Goal: Complete application form

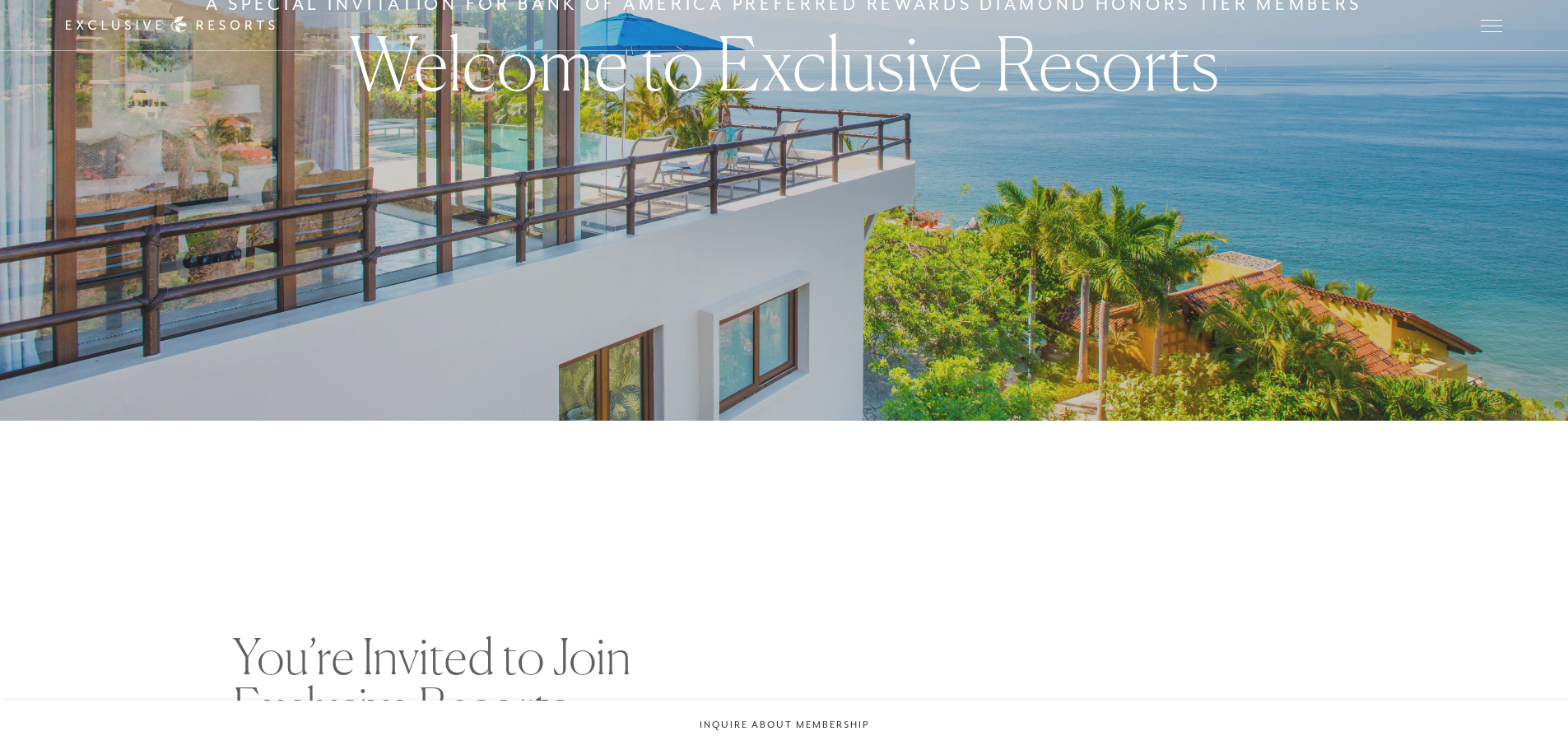
checkbox input "false"
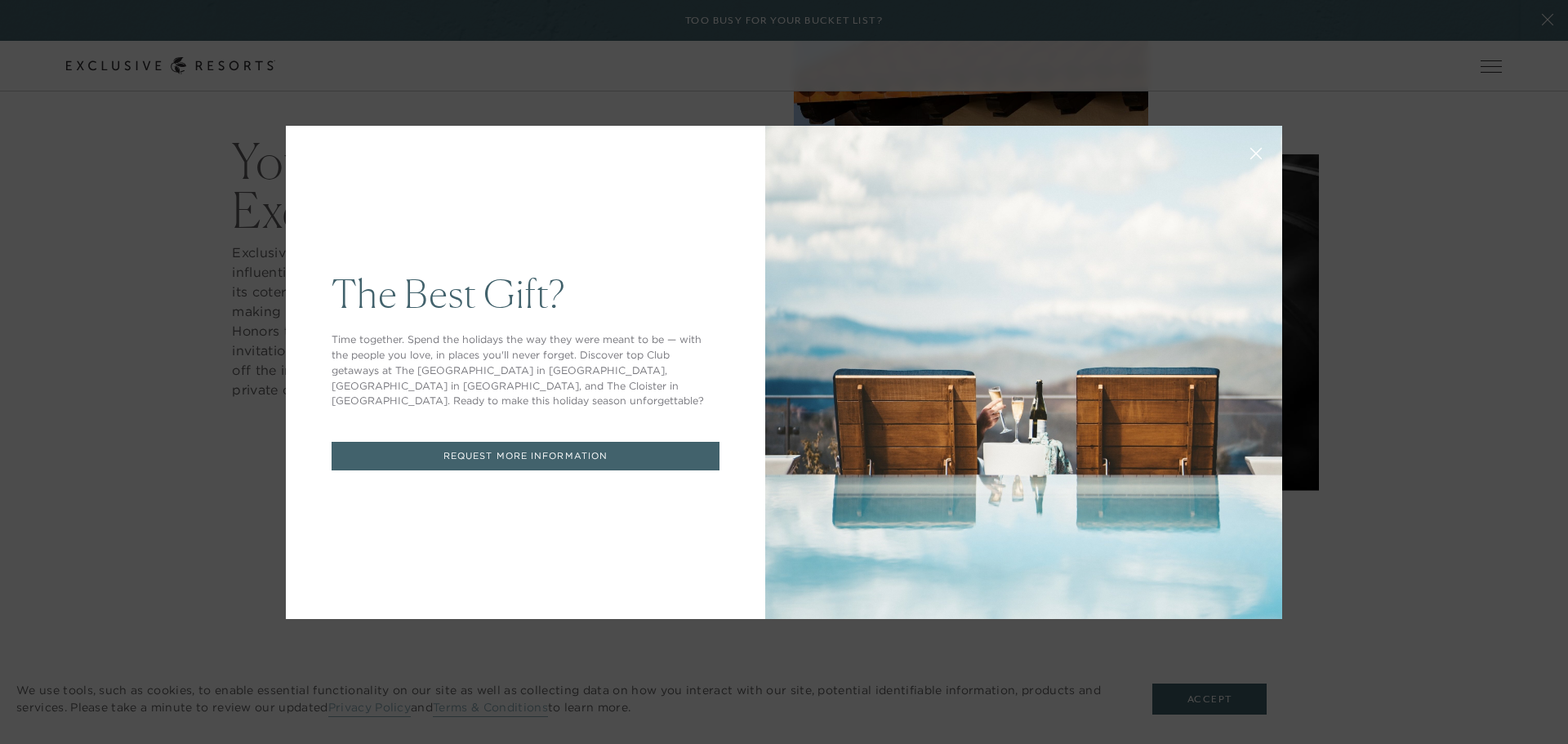
click at [616, 451] on link "REQUEST MORE INFORMATION" at bounding box center [525, 455] width 388 height 28
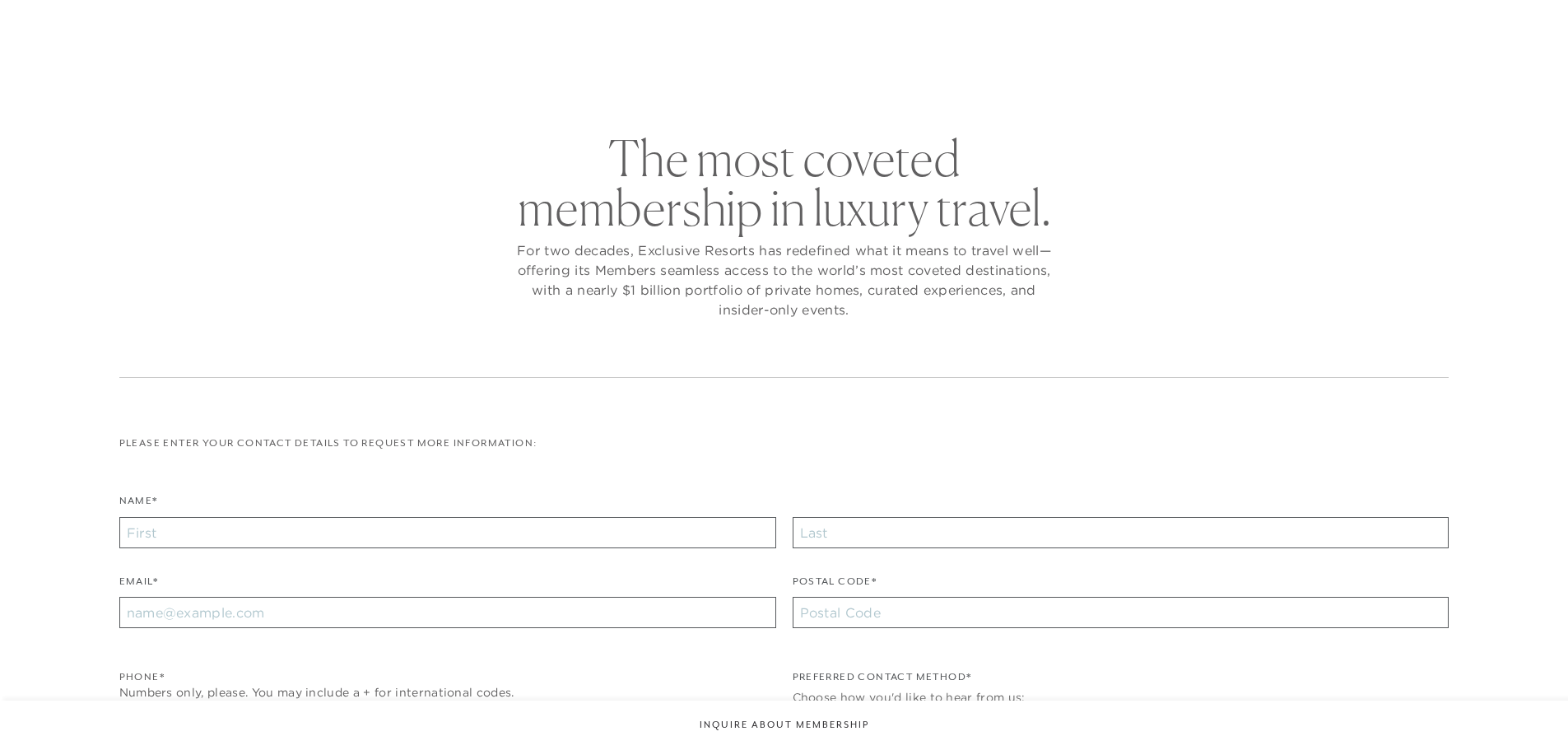
checkbox input "false"
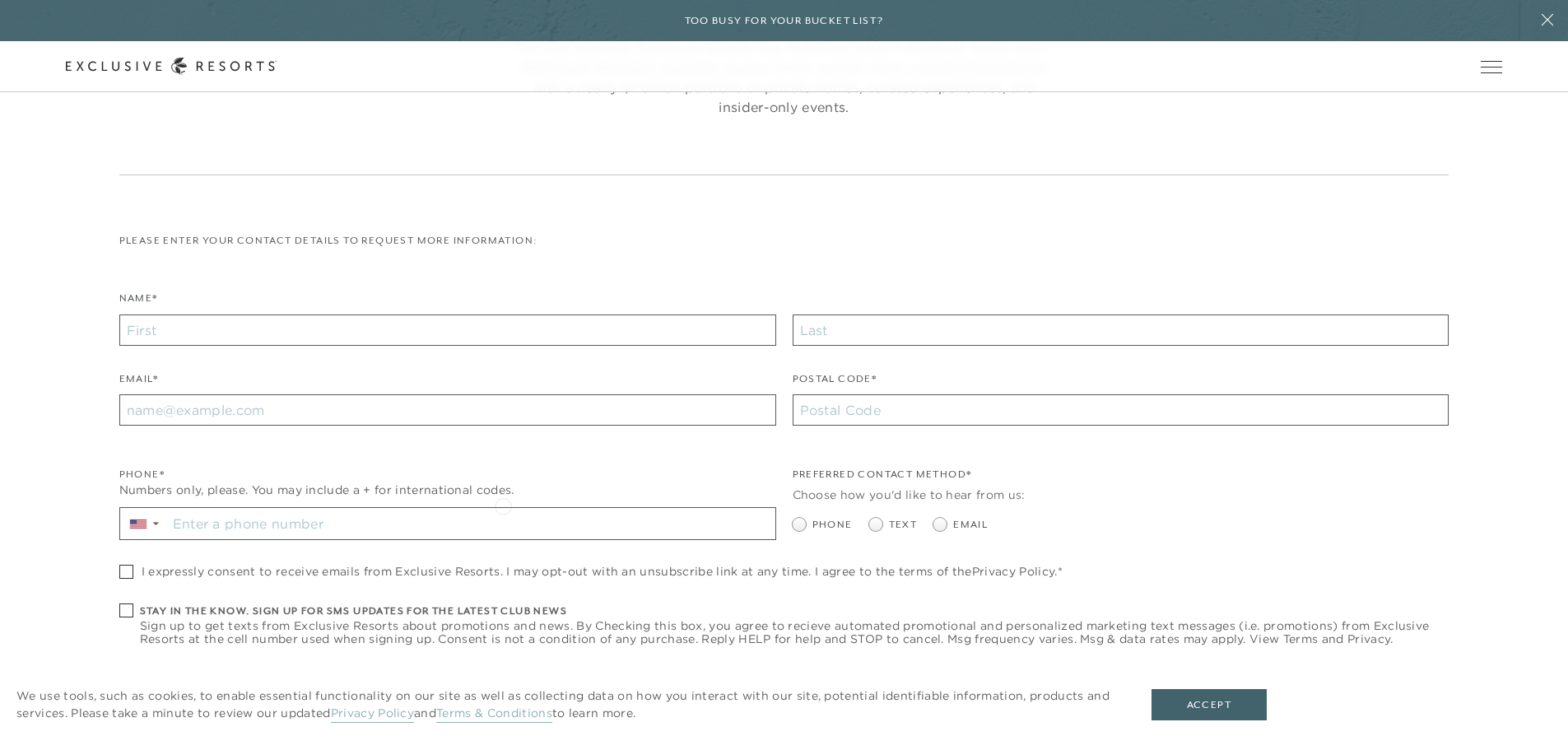
scroll to position [247, 0]
click at [185, 331] on input "Name*" at bounding box center [447, 327] width 657 height 31
type input "Merlin"
type input "[PERSON_NAME]"
type input "[EMAIL_ADDRESS][DOMAIN_NAME]"
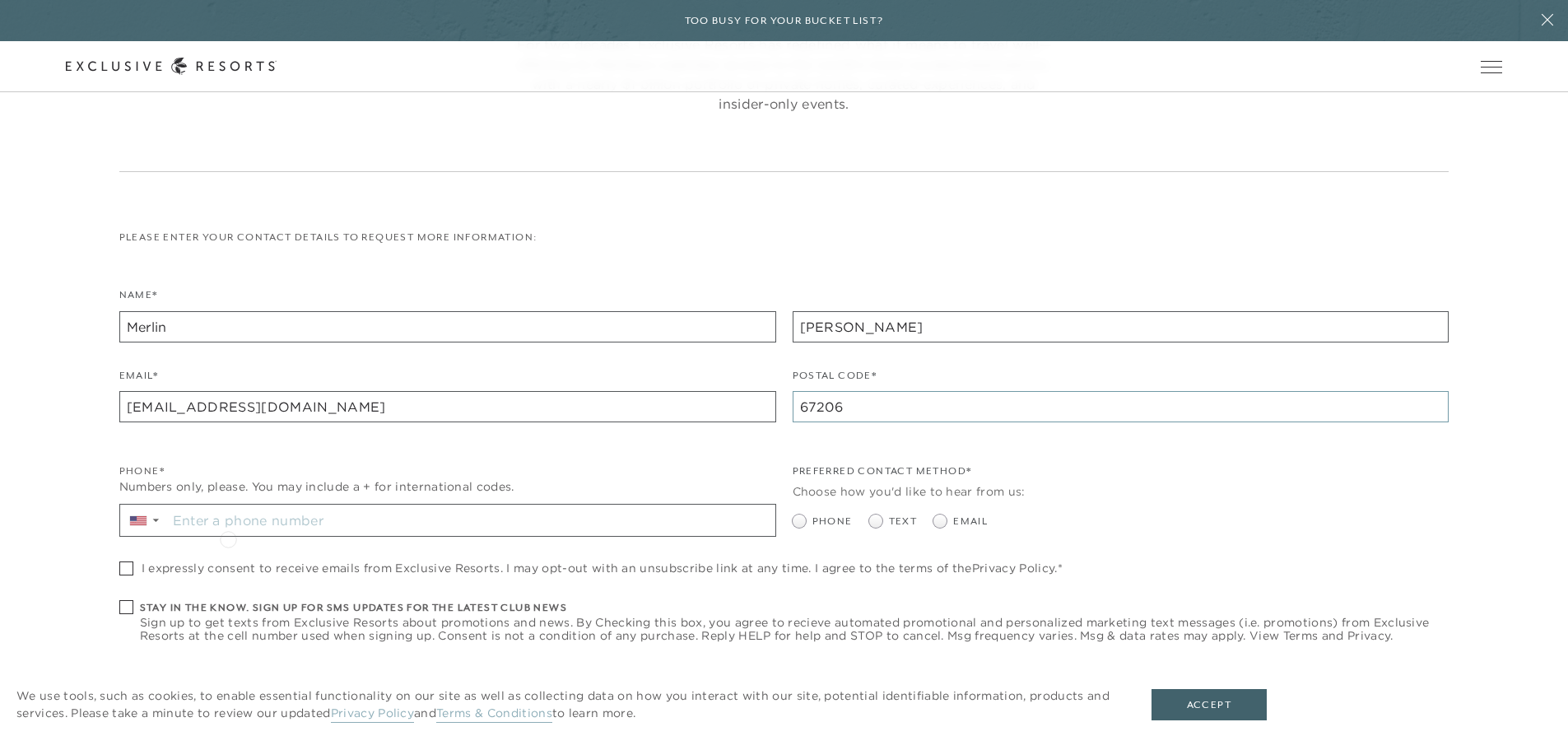
type input "67206"
click at [243, 520] on input "Stay in the know. Sign up for sms updates for the latest club news Sign up to g…" at bounding box center [471, 521] width 608 height 31
type input "[PHONE_NUMBER]"
click at [944, 522] on span at bounding box center [939, 521] width 13 height 13
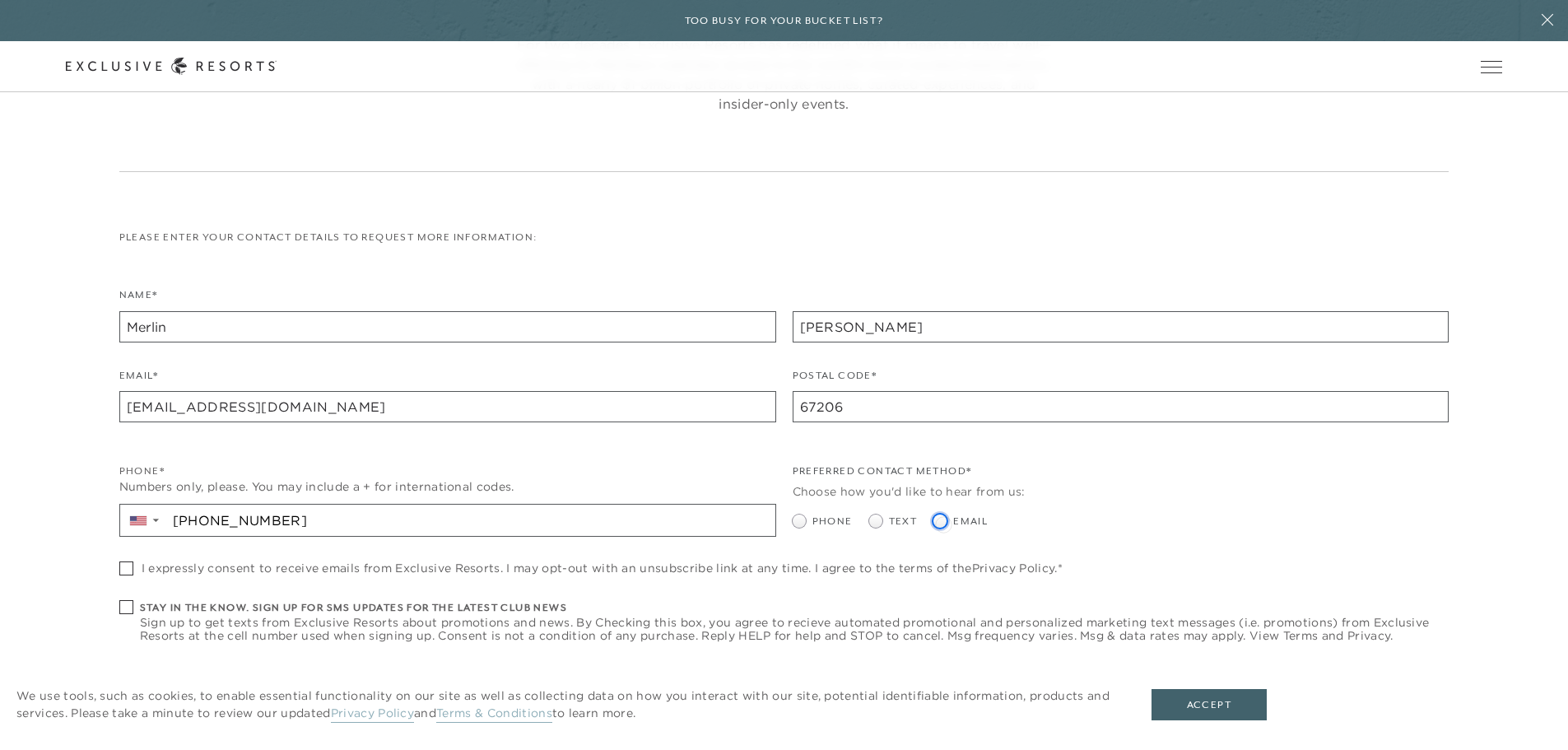
radio input "true"
click at [131, 566] on span at bounding box center [126, 568] width 14 height 14
checkbox input "true"
click at [1228, 694] on button "Accept" at bounding box center [1209, 704] width 115 height 31
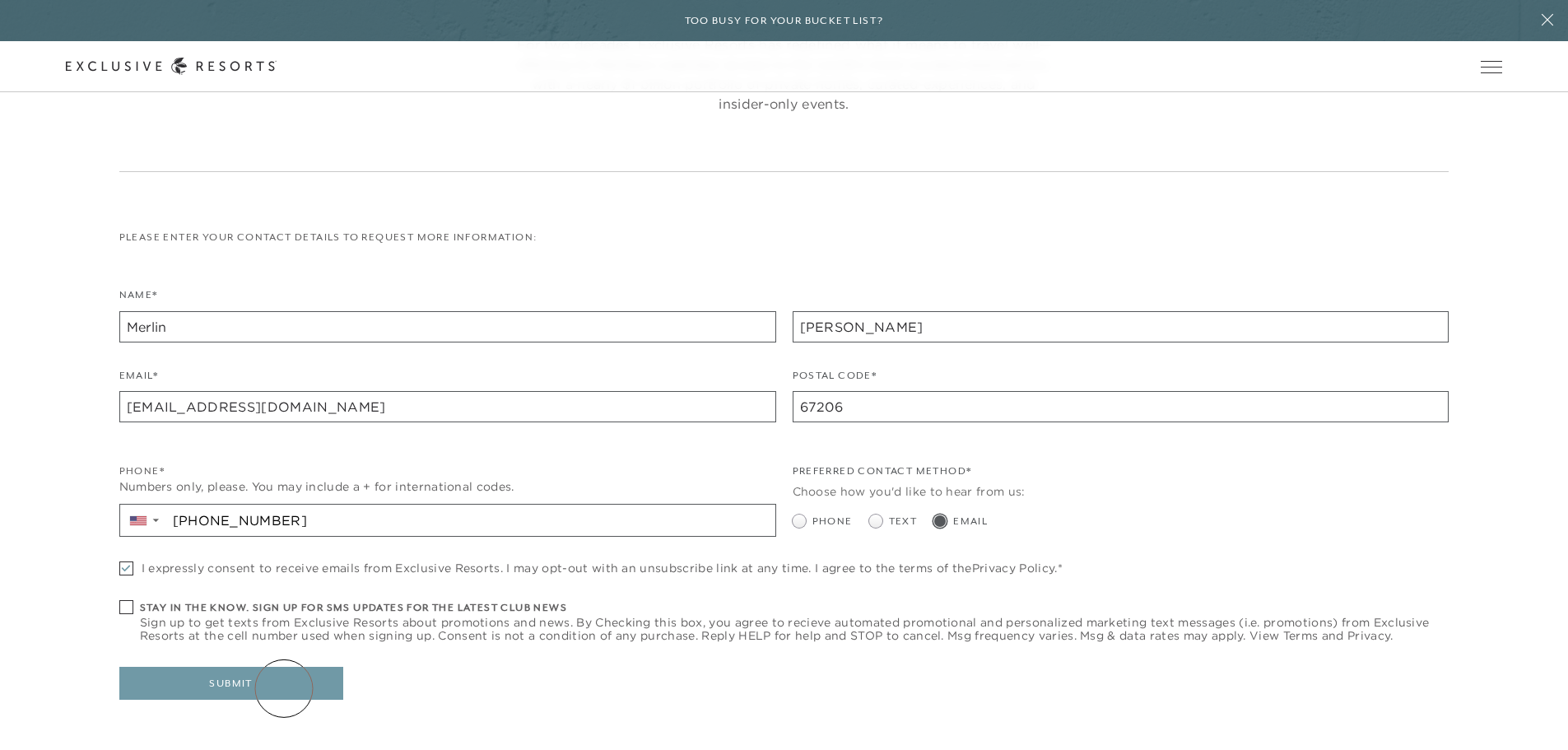
click at [284, 688] on button "Submit" at bounding box center [230, 684] width 224 height 33
